Goal: Obtain resource: Obtain resource

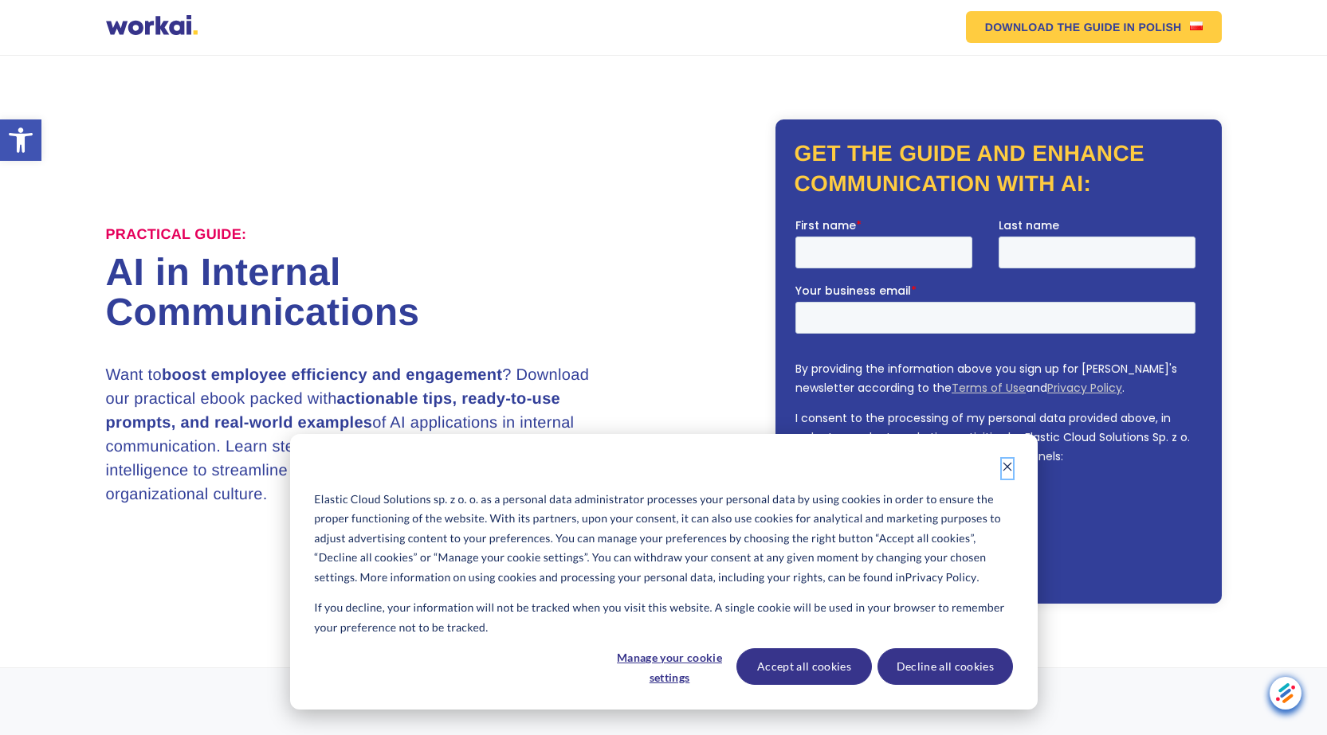
click at [1012, 464] on icon "Dismiss cookie banner" at bounding box center [1007, 466] width 11 height 11
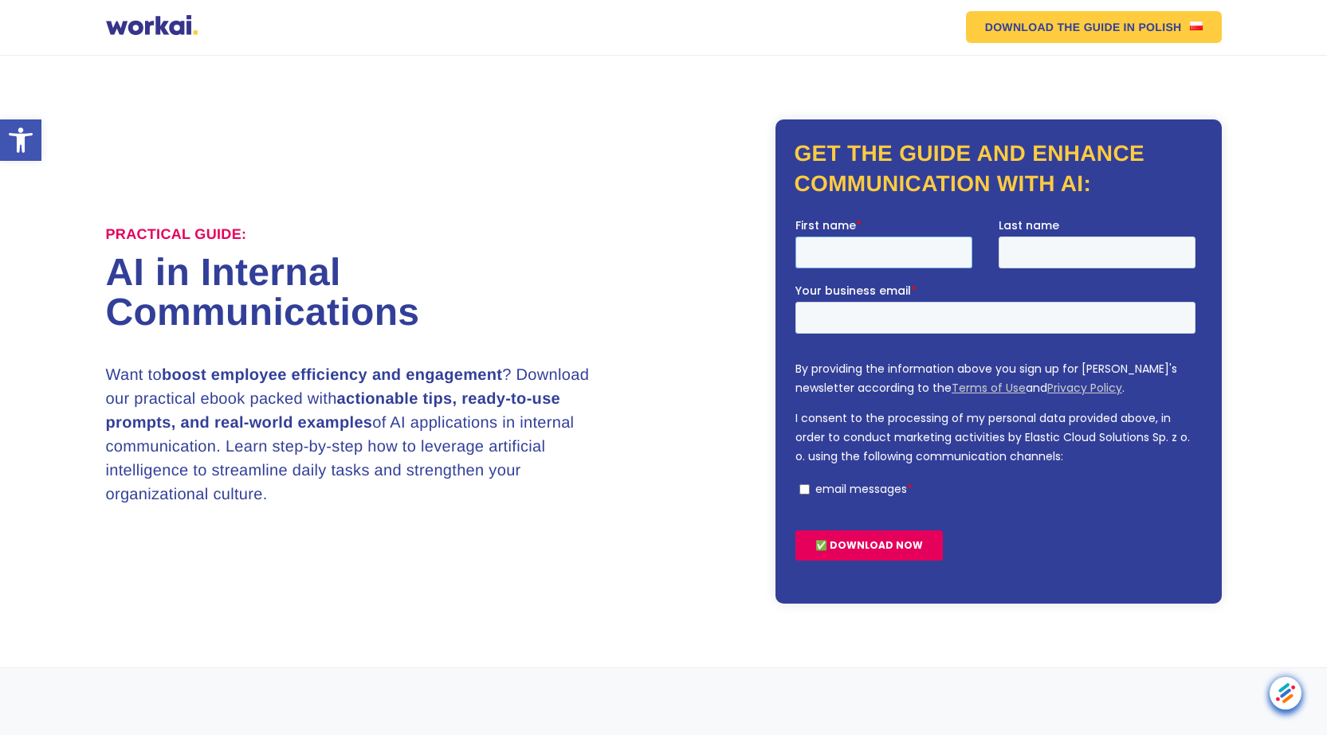
click at [940, 249] on input "First name *" at bounding box center [882, 252] width 177 height 32
type input "Nicodemus"
click at [1039, 257] on input "Last name" at bounding box center [1096, 252] width 197 height 32
type input "Marcus"
click at [889, 324] on input "Your business email *" at bounding box center [994, 317] width 400 height 32
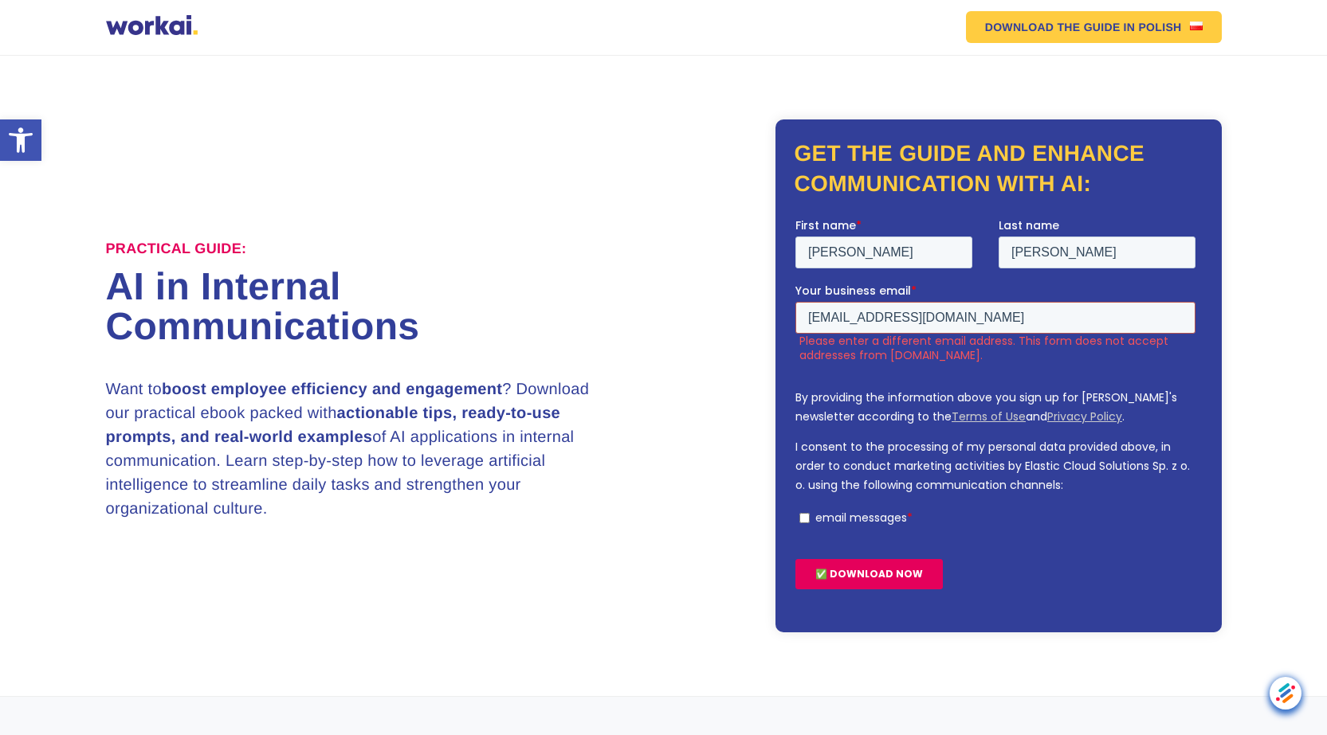
drag, startPoint x: 864, startPoint y: 336, endPoint x: 704, endPoint y: 340, distance: 159.4
click at [794, 340] on html "First name * Nicodemus Last name Marcus Your business email * nicodhiambo@yahoo…" at bounding box center [997, 417] width 406 height 400
type input "nicodemus.marcus@gmail.com"
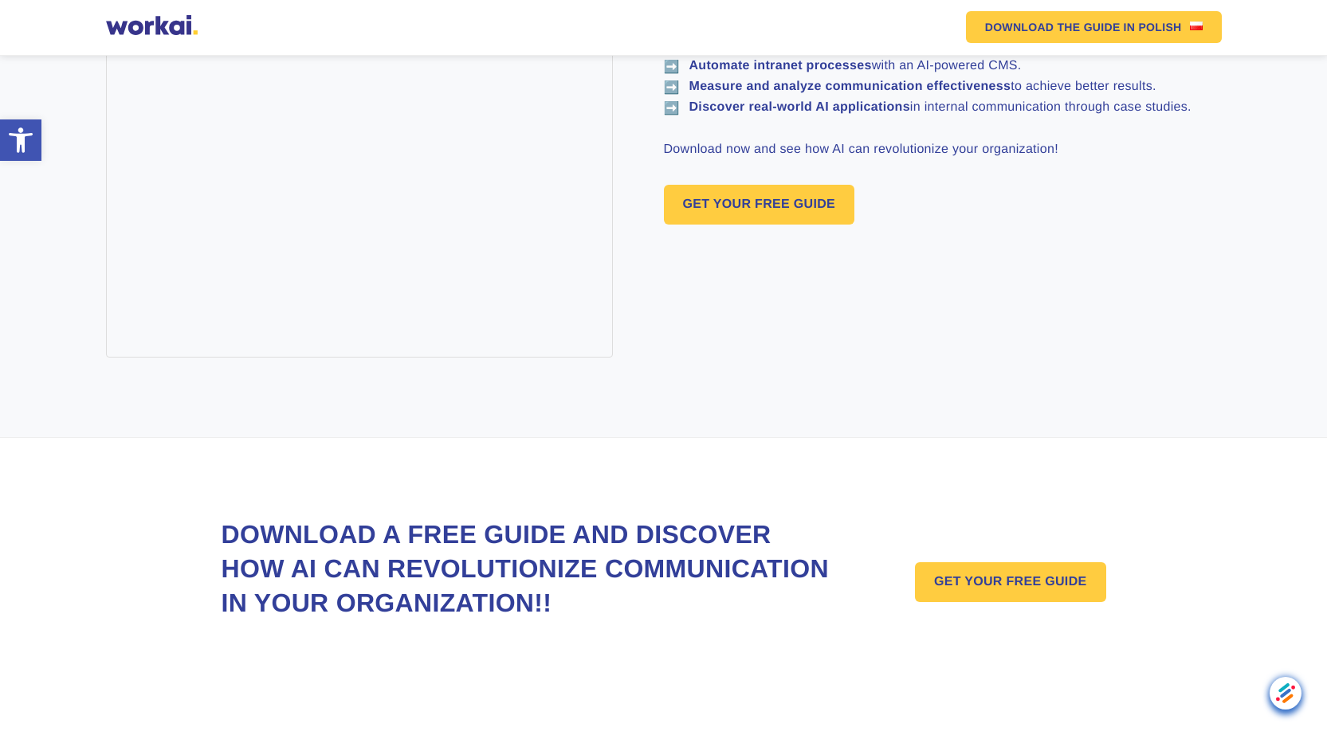
scroll to position [1184, 0]
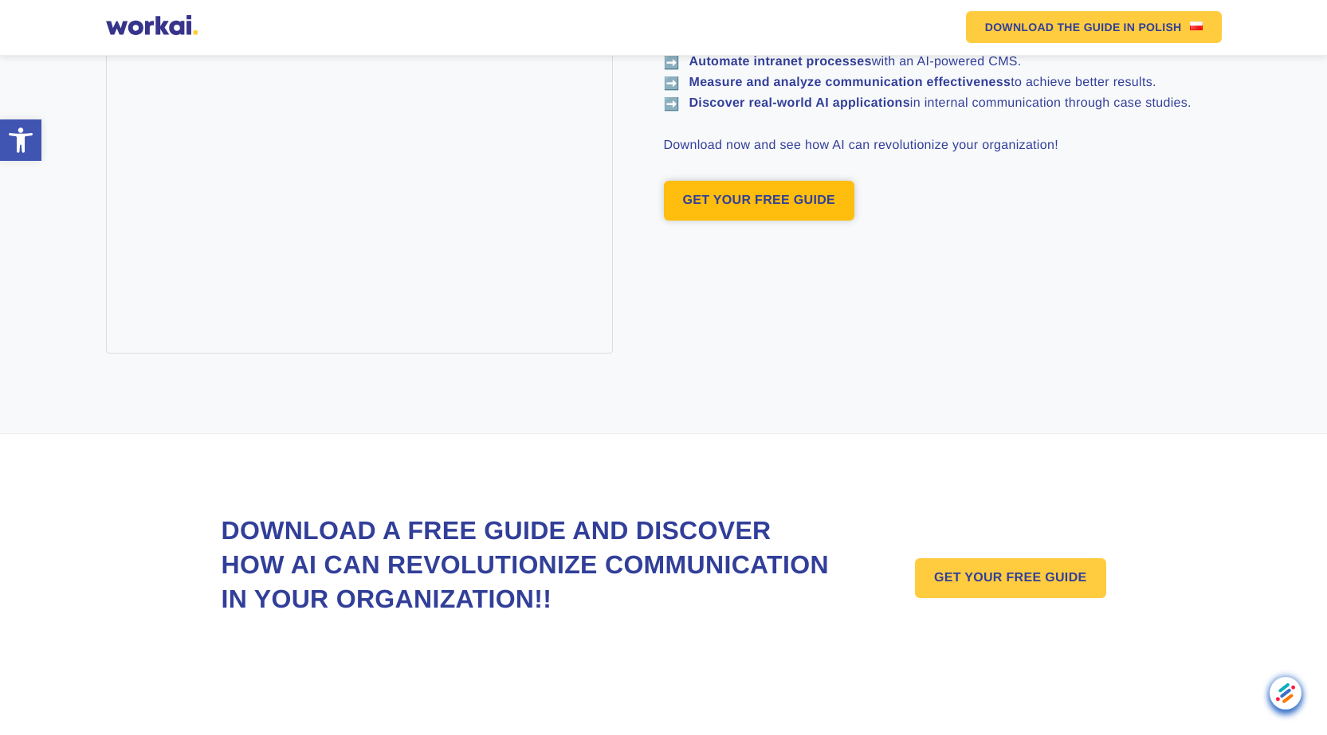
click at [760, 221] on link "GET YOUR FREE GUIDE" at bounding box center [759, 201] width 191 height 40
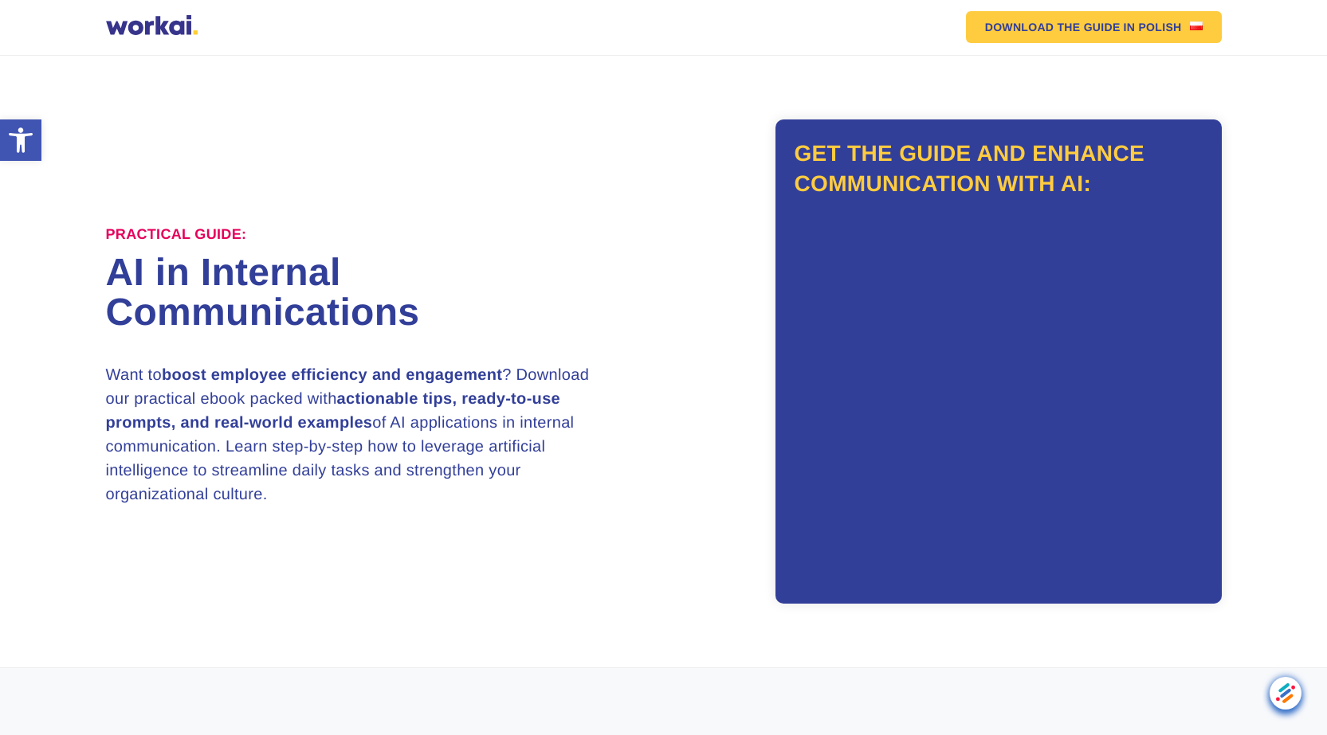
click at [136, 28] on div at bounding box center [152, 27] width 92 height 24
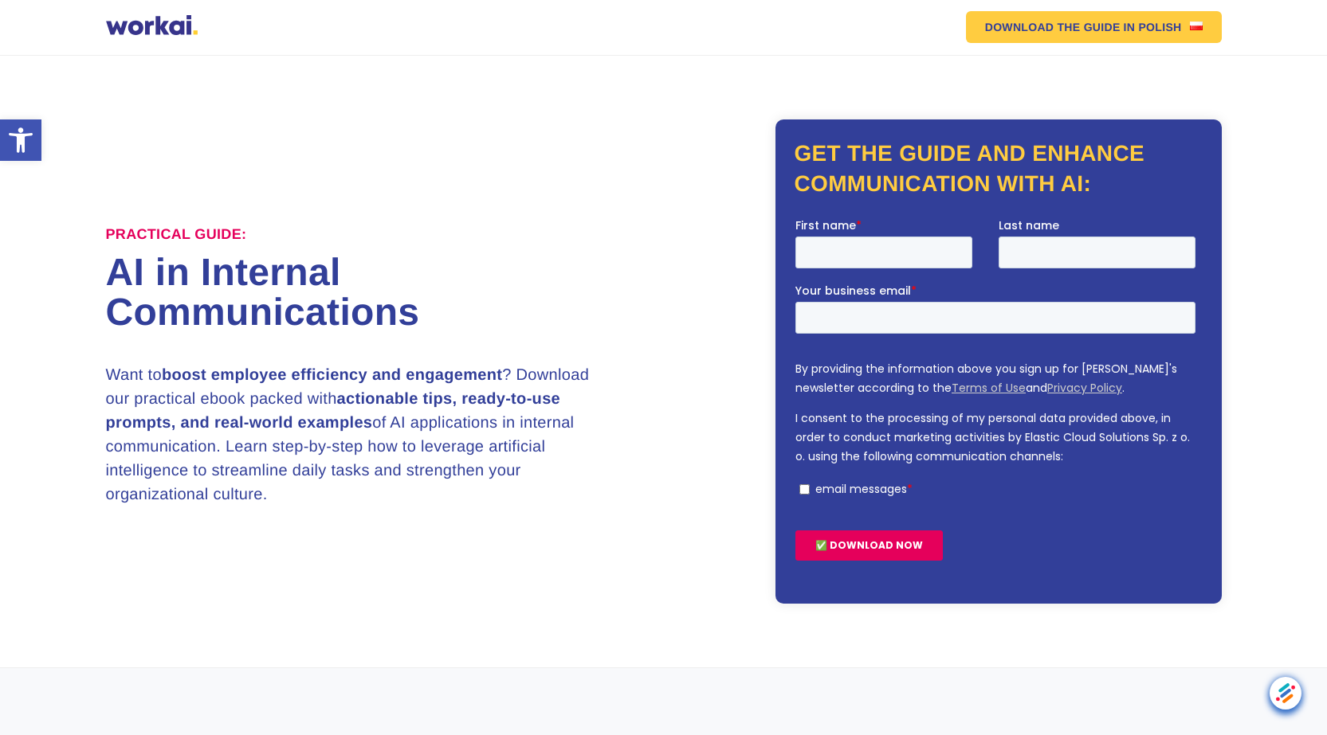
click at [136, 28] on div at bounding box center [152, 27] width 92 height 24
click at [181, 33] on div at bounding box center [152, 27] width 92 height 24
click at [21, 135] on icon at bounding box center [21, 139] width 24 height 25
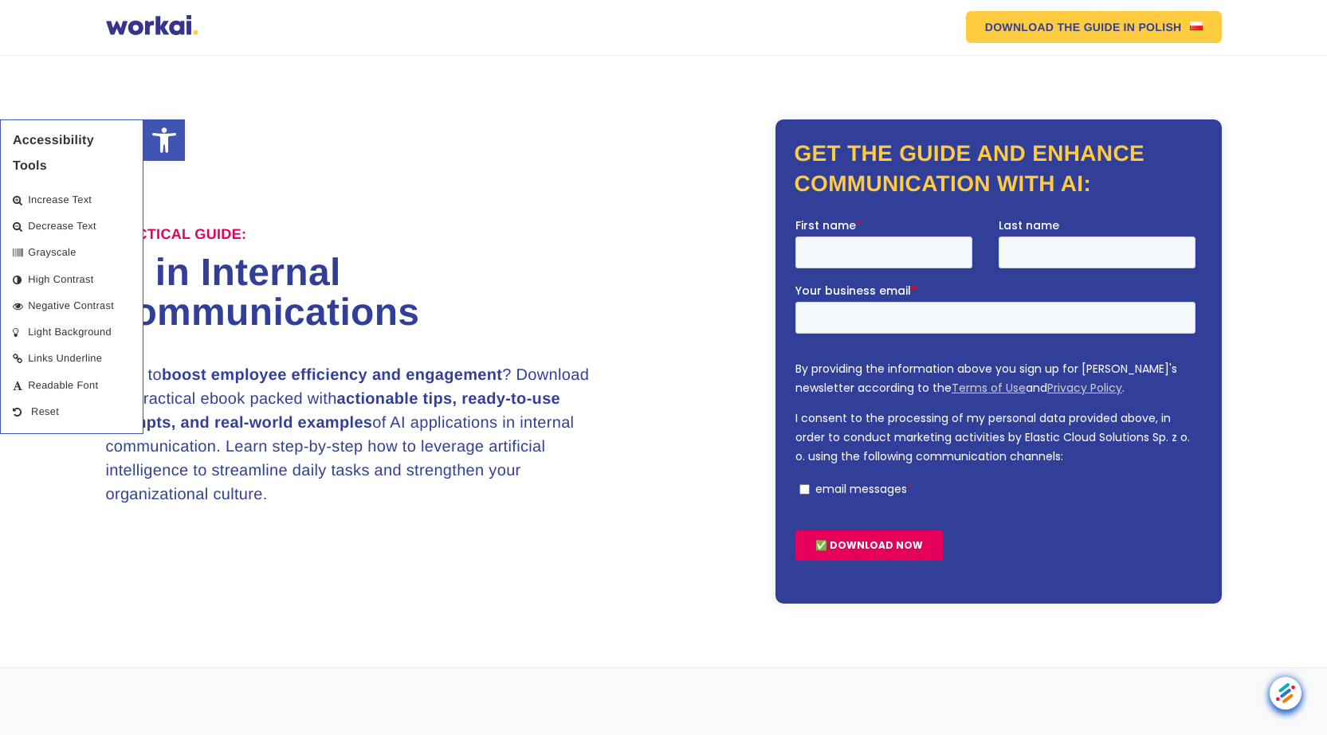
click at [352, 149] on div "Practical Guide: AI in Internal Communications Want to boost employee efficienc…" at bounding box center [664, 362] width 1116 height 484
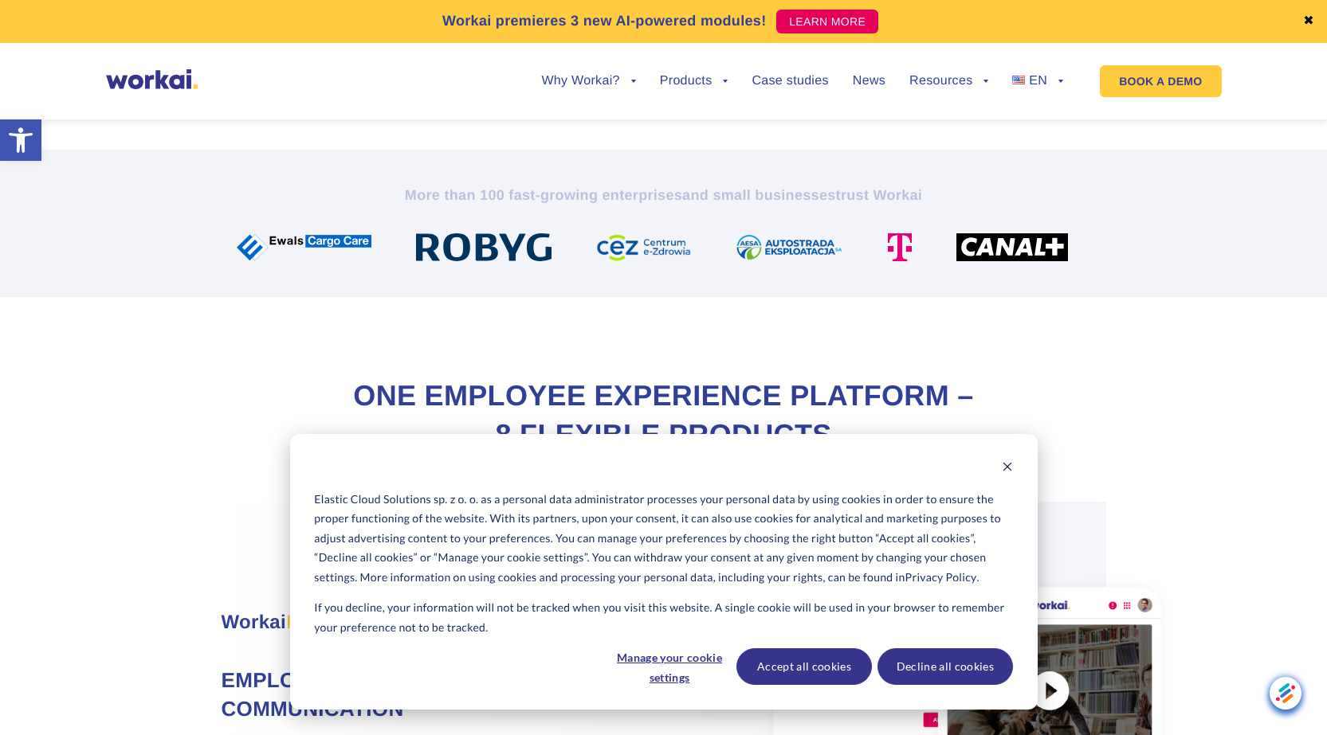
scroll to position [558, 0]
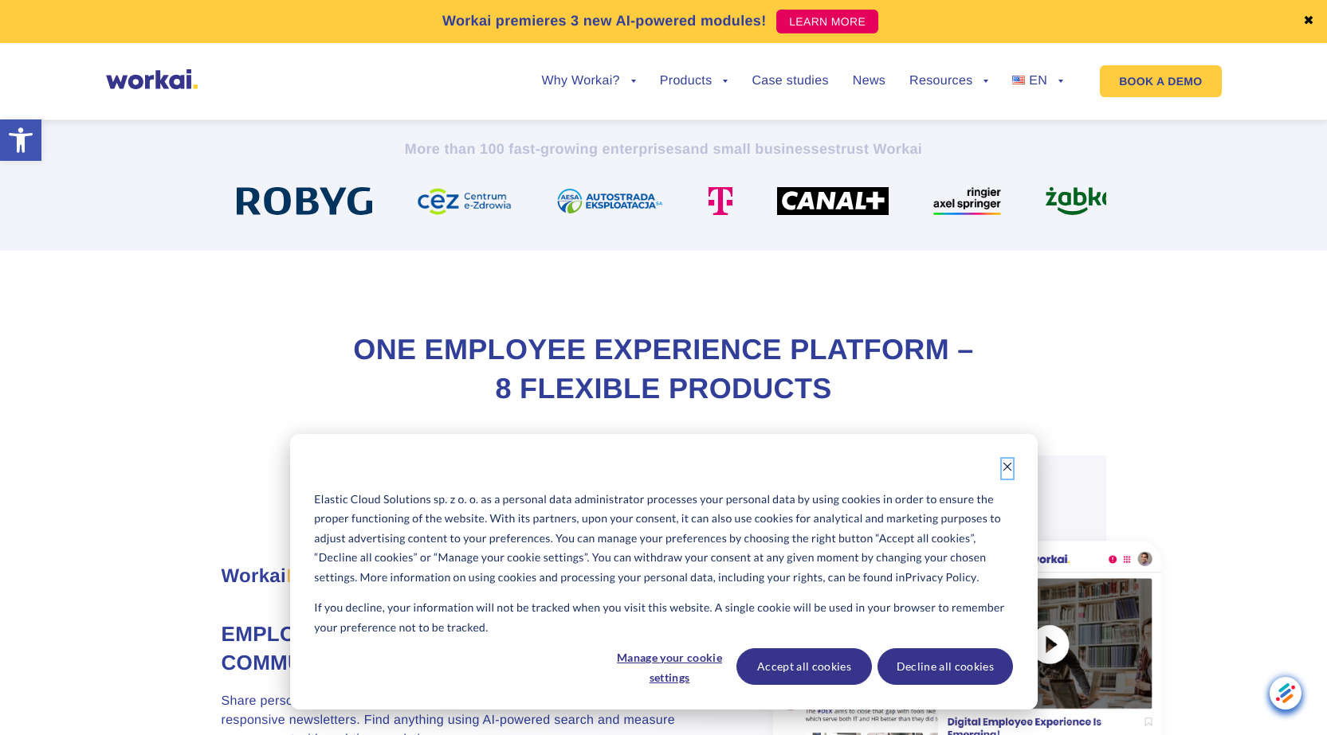
click at [1003, 469] on icon "Dismiss cookie banner" at bounding box center [1007, 466] width 11 height 11
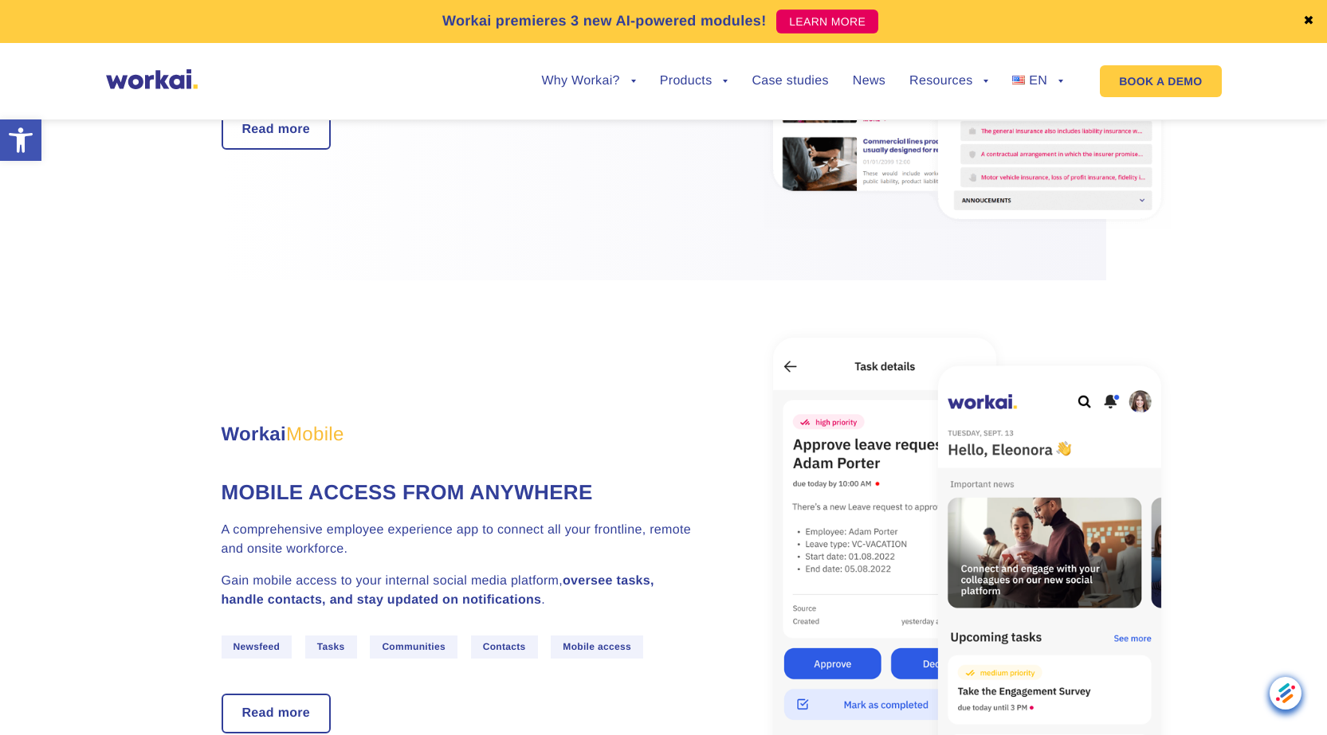
scroll to position [2344, 0]
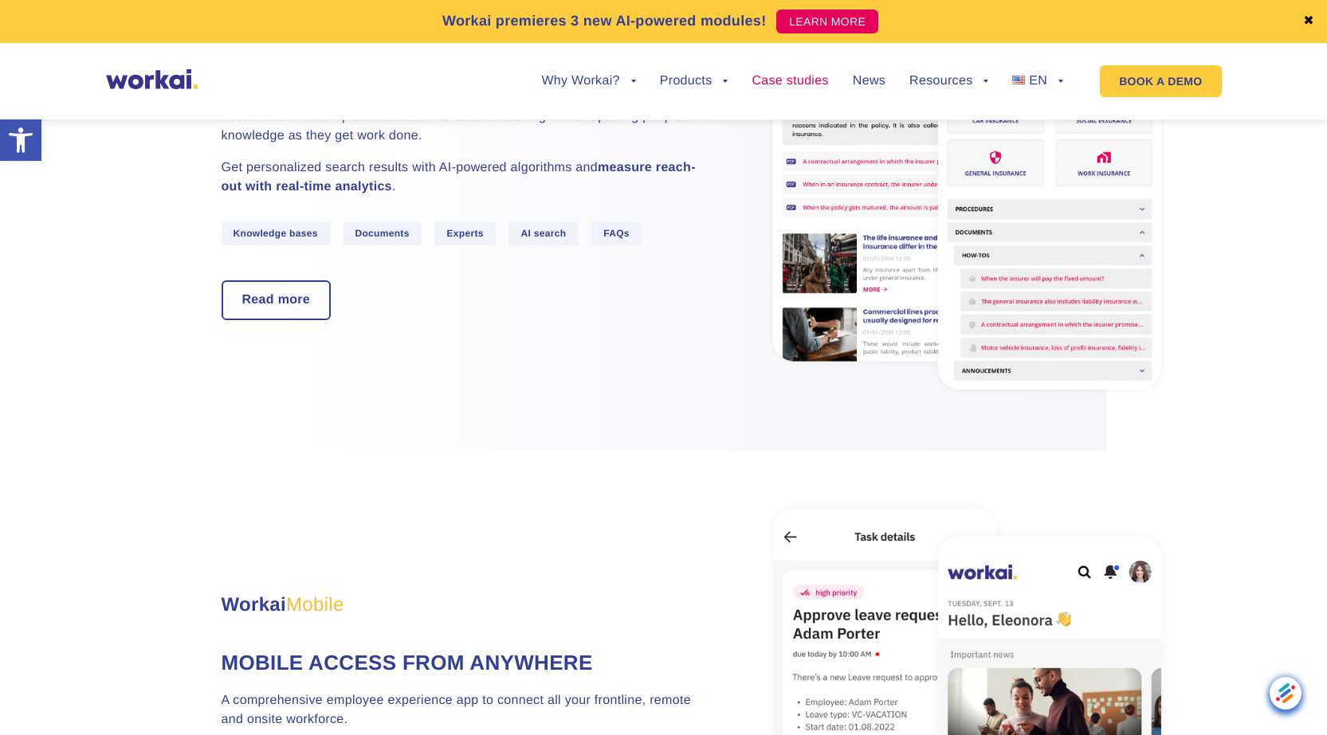
click at [795, 82] on link "Case studies" at bounding box center [789, 81] width 76 height 13
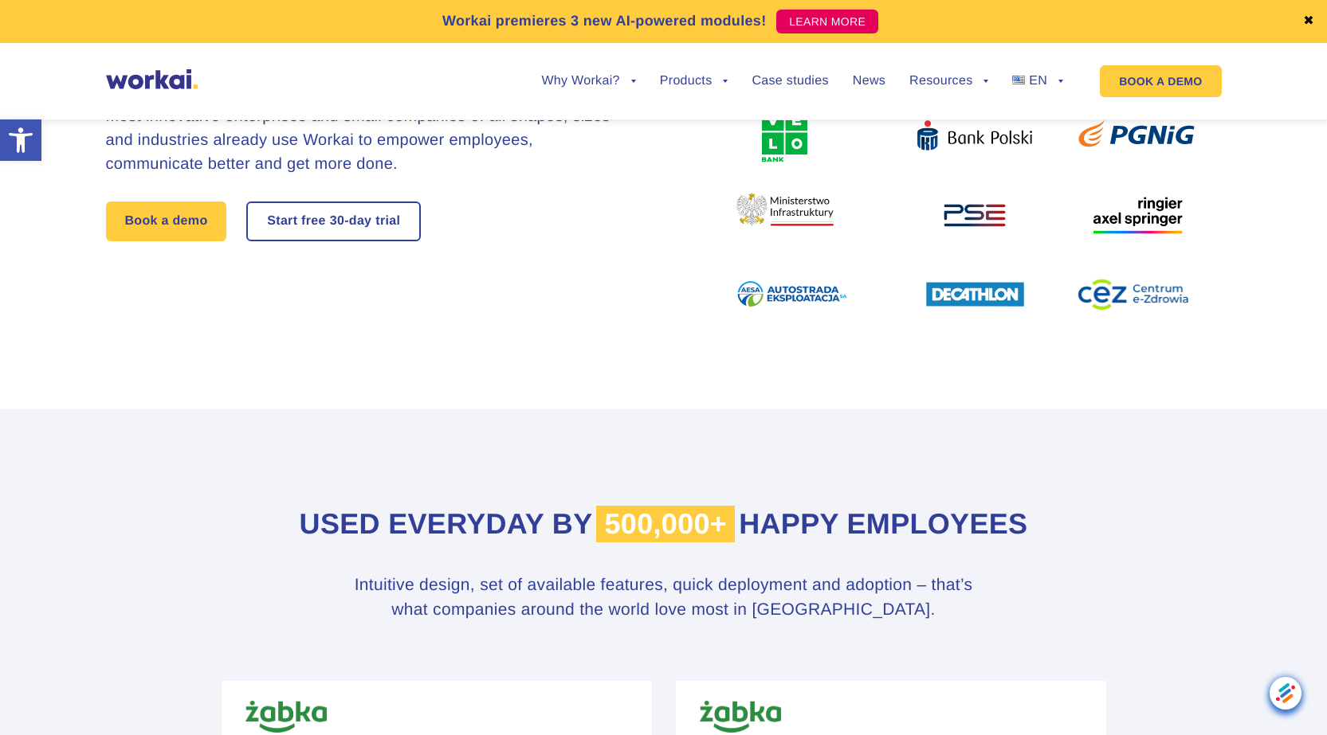
scroll to position [523, 0]
